Goal: Task Accomplishment & Management: Use online tool/utility

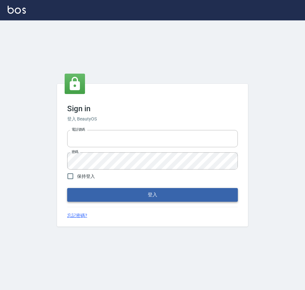
type input "0976570099"
click at [122, 194] on button "登入" at bounding box center [152, 194] width 171 height 13
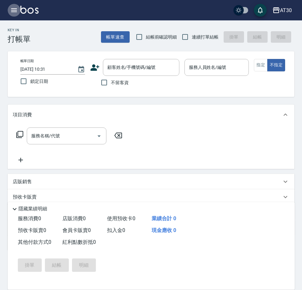
click at [13, 11] on icon "button" at bounding box center [14, 10] width 8 height 8
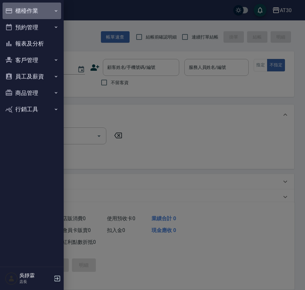
click at [37, 10] on button "櫃檯作業" at bounding box center [32, 11] width 59 height 17
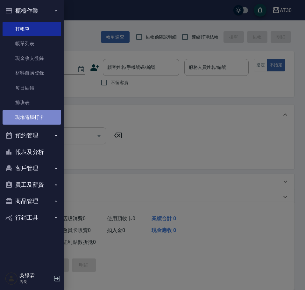
click at [41, 116] on link "現場電腦打卡" at bounding box center [32, 117] width 59 height 15
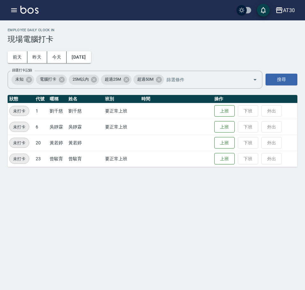
click at [248, 126] on td "上班 下班 外出" at bounding box center [255, 127] width 85 height 16
click at [234, 112] on button "上班" at bounding box center [224, 110] width 20 height 11
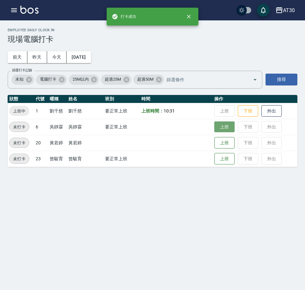
click at [230, 125] on button "上班" at bounding box center [224, 126] width 20 height 11
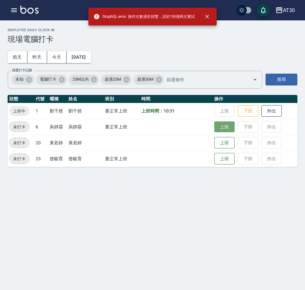
click at [230, 125] on button "上班" at bounding box center [224, 126] width 20 height 11
